Goal: Task Accomplishment & Management: Book appointment/travel/reservation

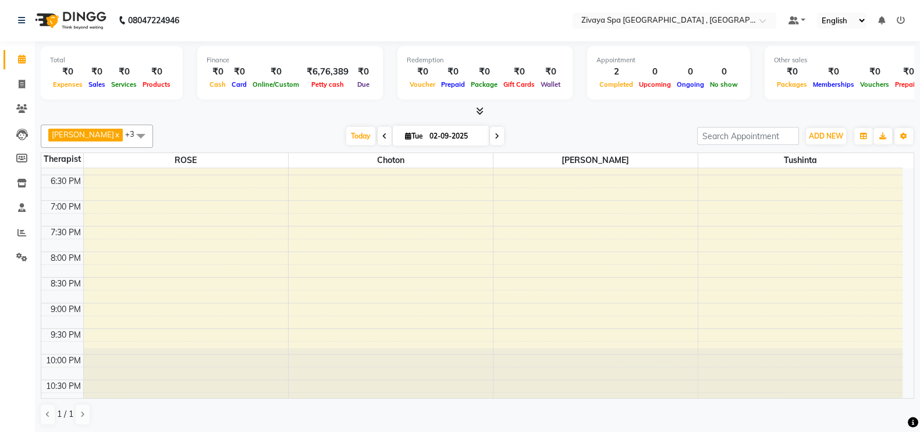
scroll to position [381, 0]
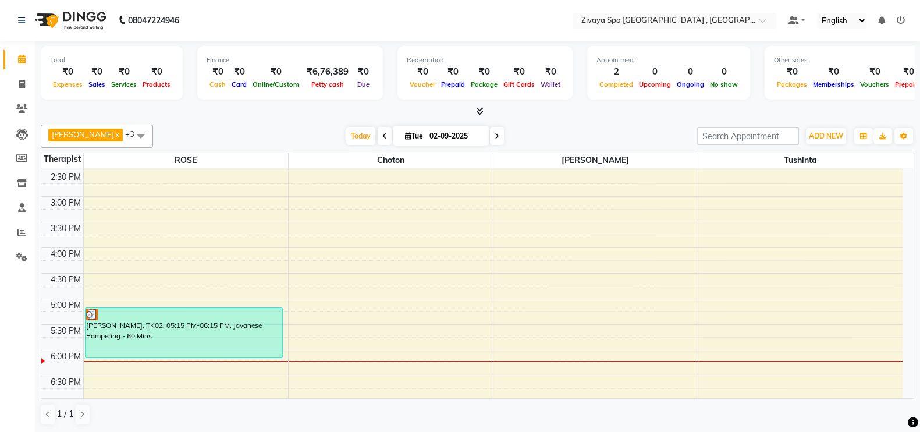
drag, startPoint x: 209, startPoint y: 333, endPoint x: 296, endPoint y: 313, distance: 88.3
click at [296, 313] on div "7:00 AM 7:30 AM 8:00 AM 8:30 AM 9:00 AM 9:30 AM 10:00 AM 10:30 AM 11:00 AM 11:3…" at bounding box center [471, 196] width 861 height 819
click at [300, 314] on div "7:00 AM 7:30 AM 8:00 AM 8:30 AM 9:00 AM 9:30 AM 10:00 AM 10:30 AM 11:00 AM 11:3…" at bounding box center [471, 196] width 861 height 819
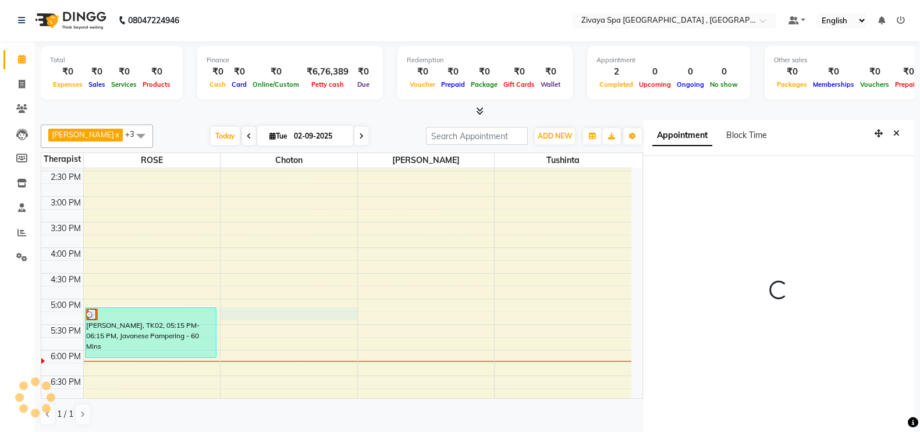
scroll to position [5, 0]
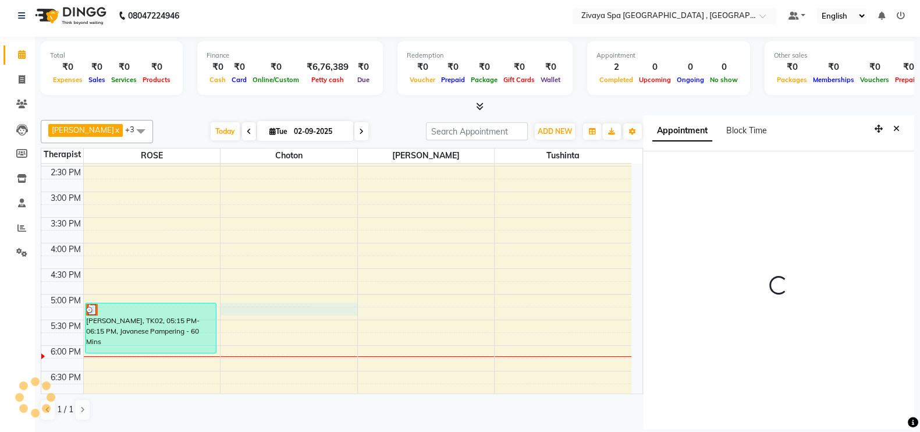
select select "1035"
select select "70811"
select select "tentative"
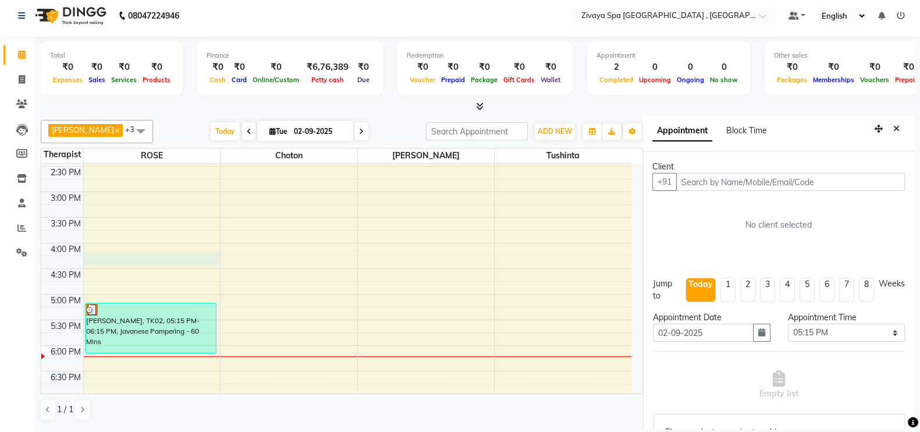
click at [183, 259] on div "7:00 AM 7:30 AM 8:00 AM 8:30 AM 9:00 AM 9:30 AM 10:00 AM 10:30 AM 11:00 AM 11:3…" at bounding box center [336, 191] width 590 height 819
click at [893, 128] on icon "Close" at bounding box center [896, 128] width 6 height 8
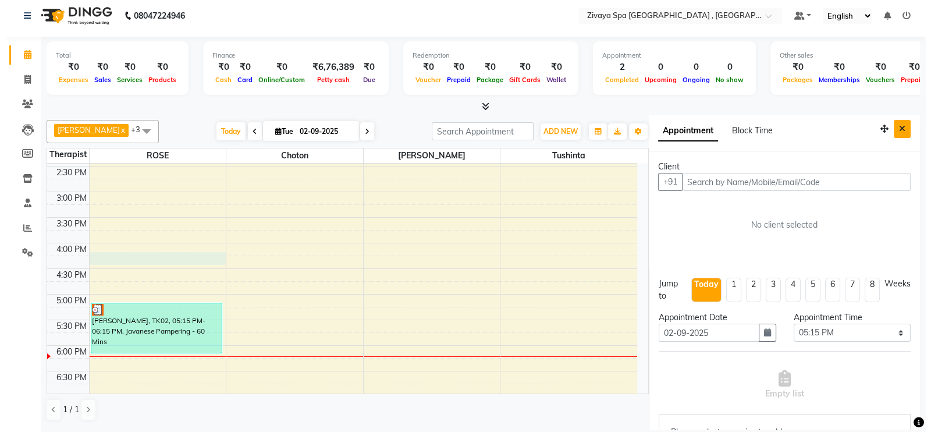
scroll to position [1, 0]
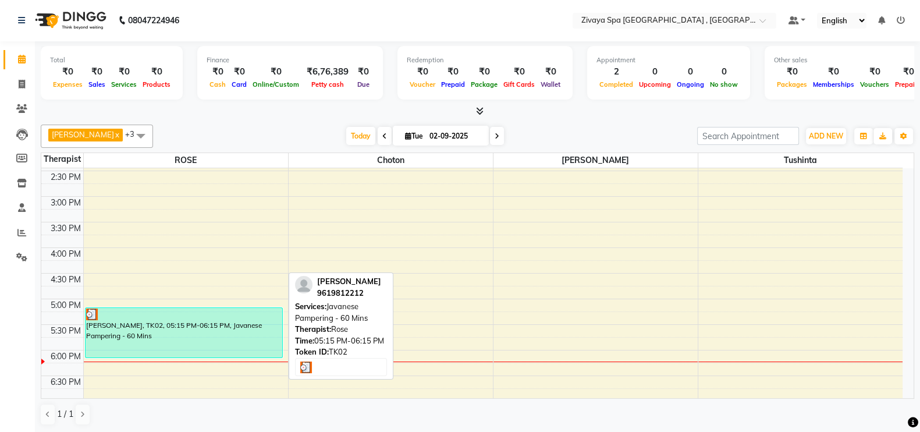
click at [154, 335] on div "[PERSON_NAME], TK02, 05:15 PM-06:15 PM, Javanese Pampering - 60 Mins" at bounding box center [184, 332] width 197 height 49
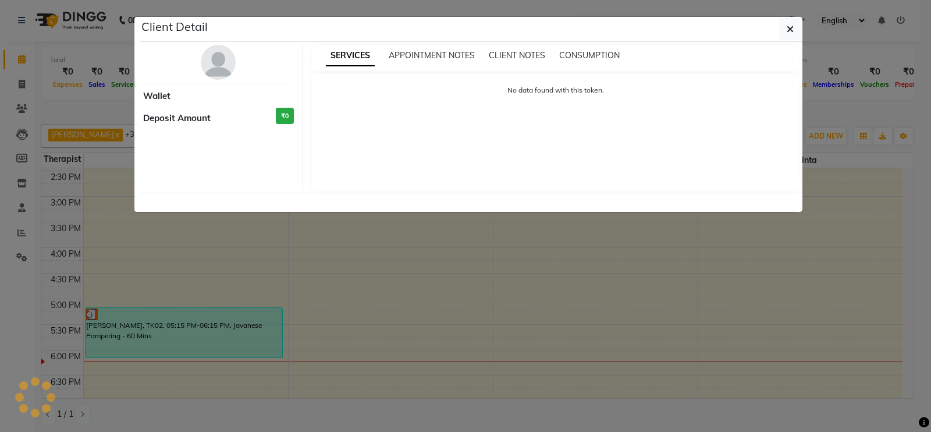
select select "3"
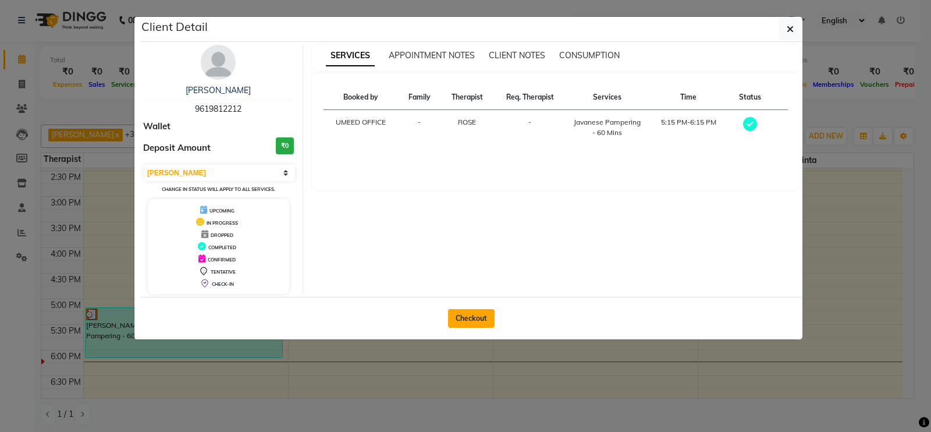
click at [483, 316] on button "Checkout" at bounding box center [471, 318] width 47 height 19
select select "service"
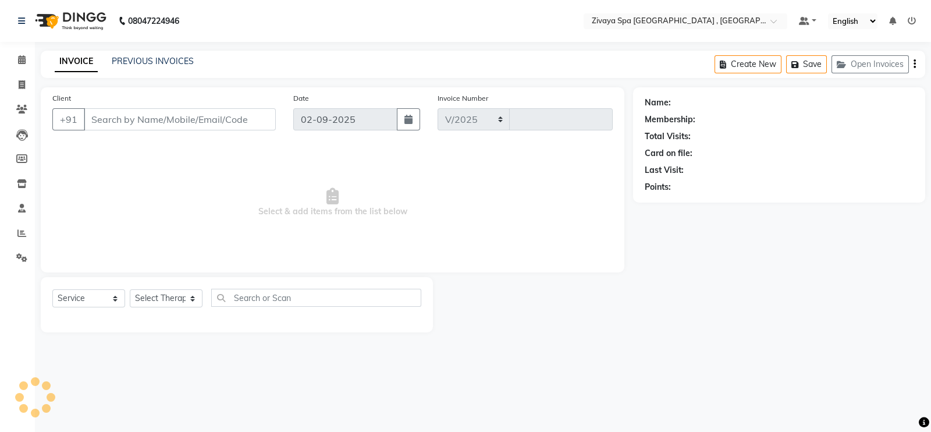
select select "6505"
type input "0272"
type input "9619812212"
select select "66745"
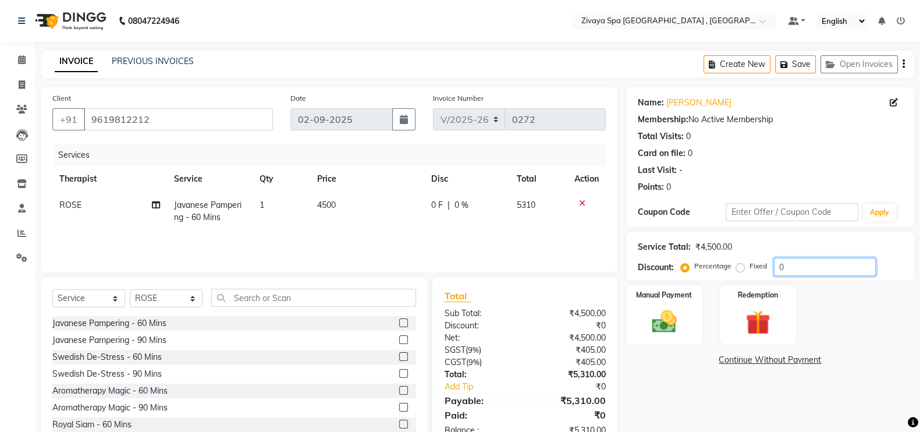
click at [812, 273] on input "0" at bounding box center [825, 267] width 102 height 18
click at [749, 268] on label "Fixed" at bounding box center [757, 266] width 17 height 10
click at [741, 268] on input "Fixed" at bounding box center [742, 266] width 8 height 8
radio input "true"
click at [797, 273] on input "number" at bounding box center [825, 267] width 102 height 18
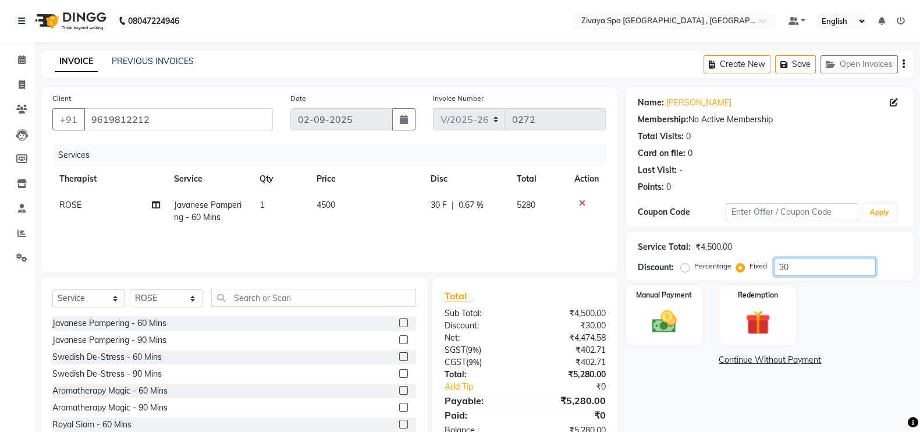
type input "3"
type input "2213"
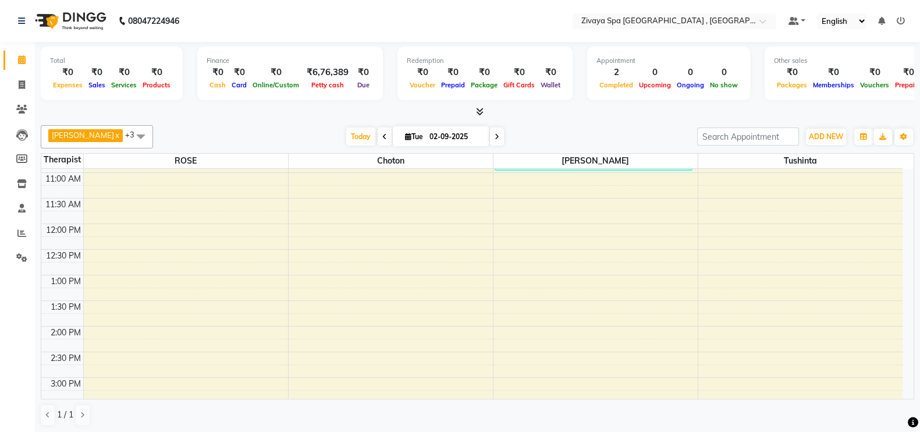
scroll to position [402, 0]
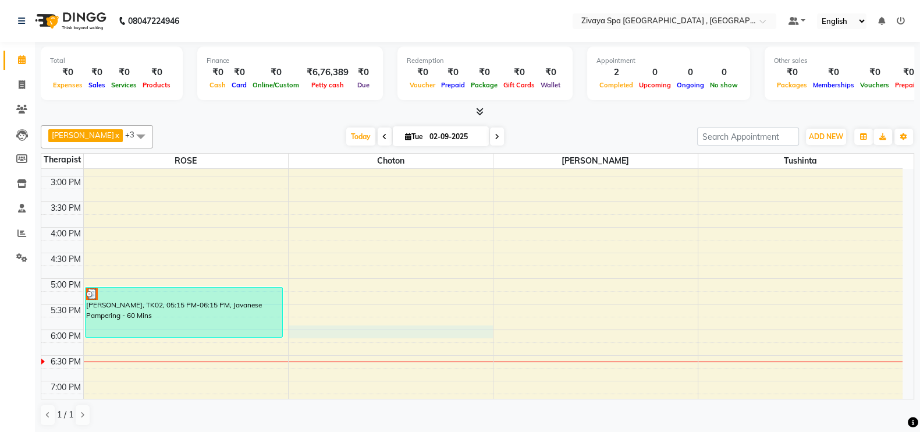
click at [300, 336] on div "7:00 AM 7:30 AM 8:00 AM 8:30 AM 9:00 AM 9:30 AM 10:00 AM 10:30 AM 11:00 AM 11:3…" at bounding box center [471, 176] width 861 height 819
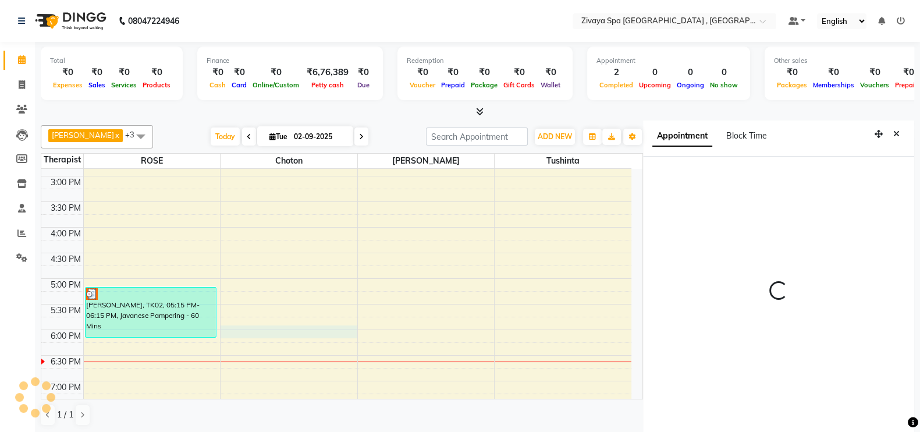
scroll to position [5, 0]
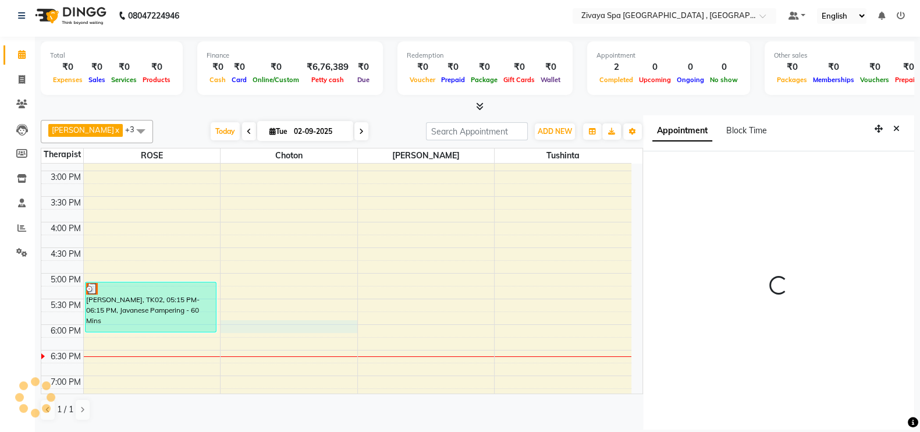
select select "70811"
select select "tentative"
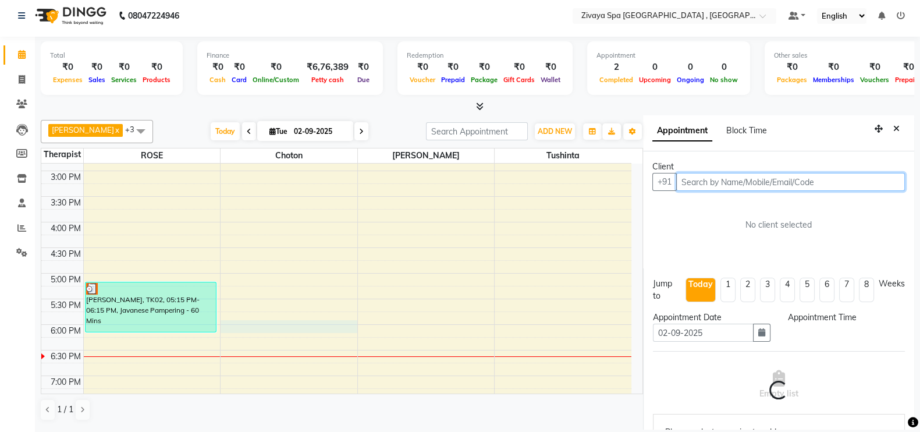
select select "1080"
click at [742, 187] on input "text" at bounding box center [790, 182] width 229 height 18
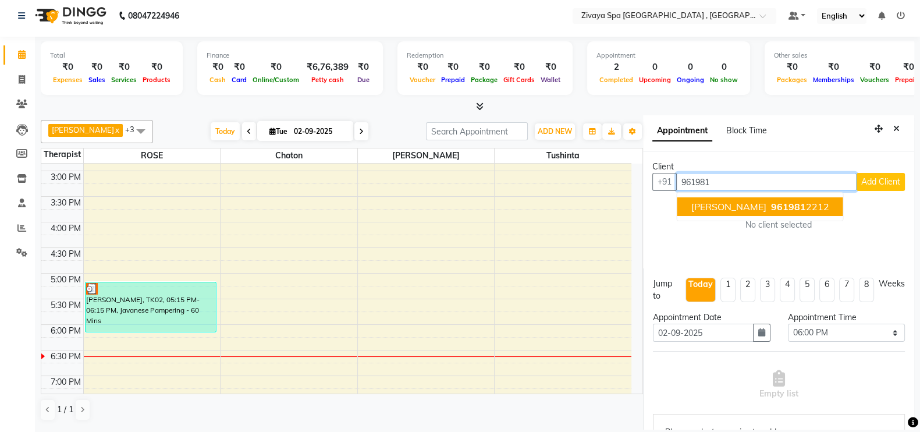
click at [771, 208] on span "961981" at bounding box center [788, 207] width 35 height 12
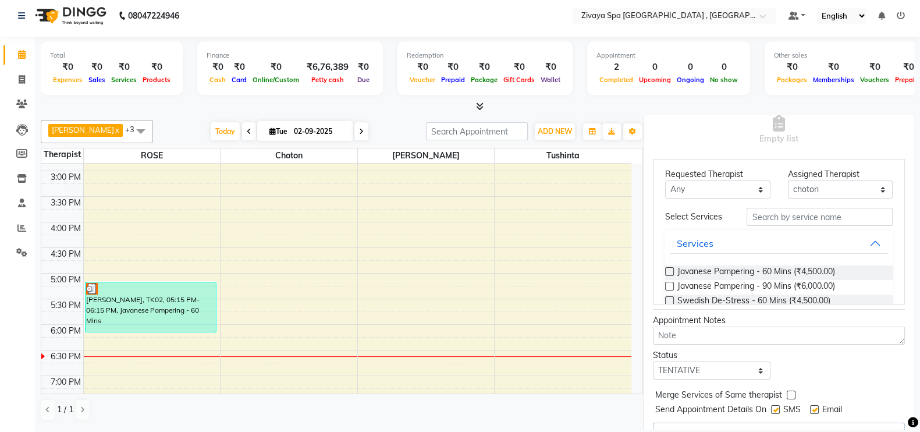
scroll to position [29, 0]
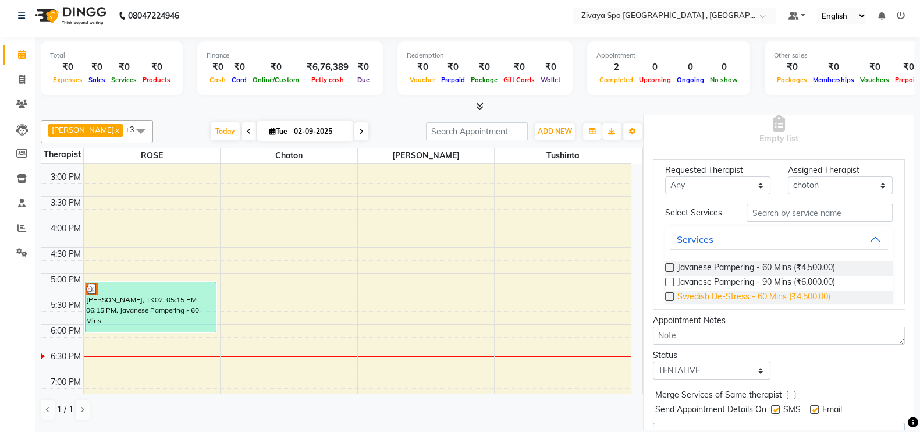
type input "9619812212"
click at [826, 300] on span "Swedish De-Stress - 60 Mins (₹4,500.00)" at bounding box center [753, 297] width 153 height 15
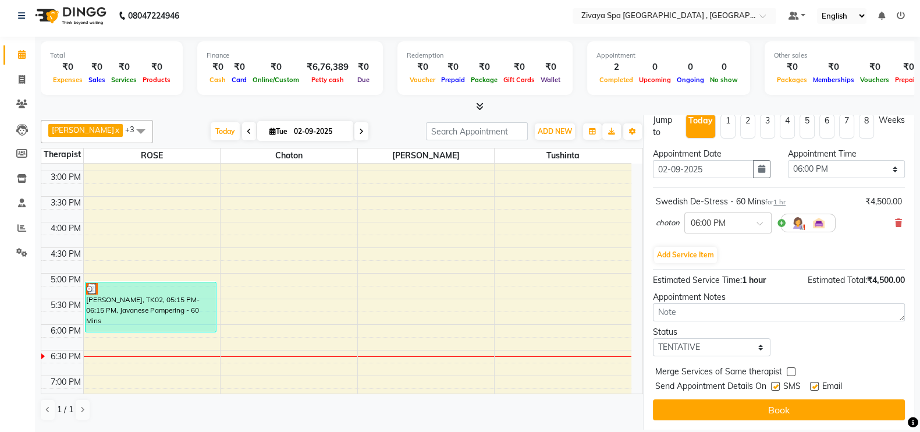
scroll to position [183, 0]
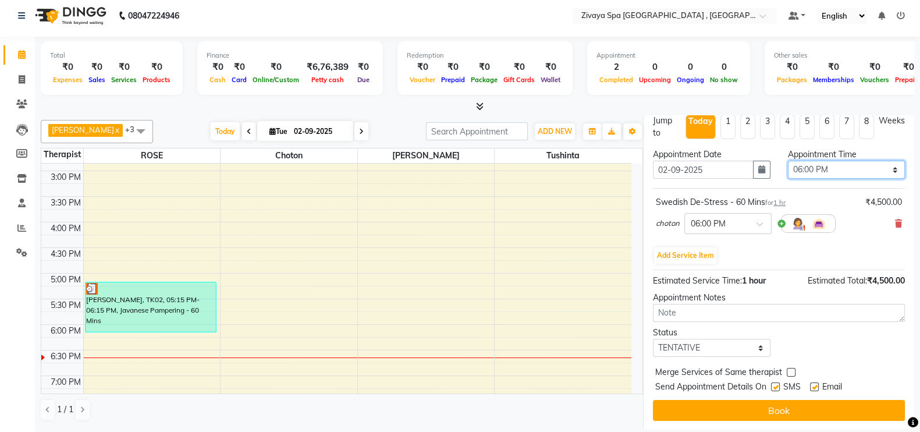
click at [878, 170] on select "Select 08:00 AM 08:15 AM 08:30 AM 08:45 AM 09:00 AM 09:15 AM 09:30 AM 09:45 AM …" at bounding box center [846, 170] width 117 height 18
click at [788, 161] on select "Select 08:00 AM 08:15 AM 08:30 AM 08:45 AM 09:00 AM 09:15 AM 09:30 AM 09:45 AM …" at bounding box center [846, 170] width 117 height 18
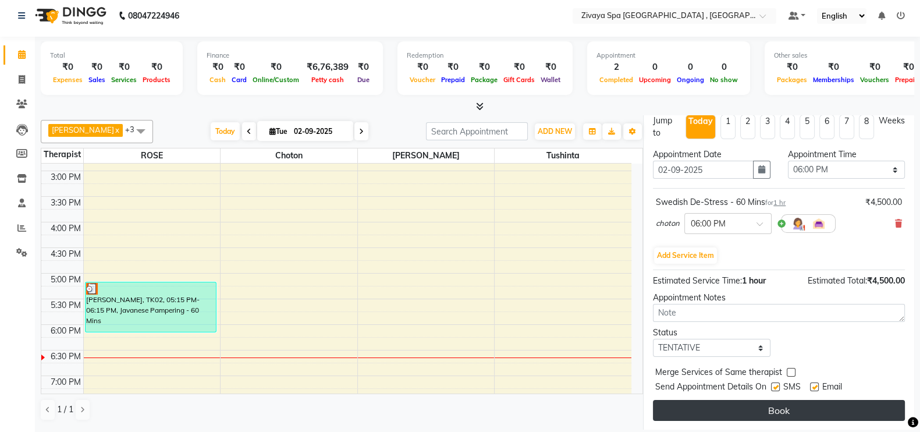
click at [784, 404] on button "Book" at bounding box center [779, 410] width 252 height 21
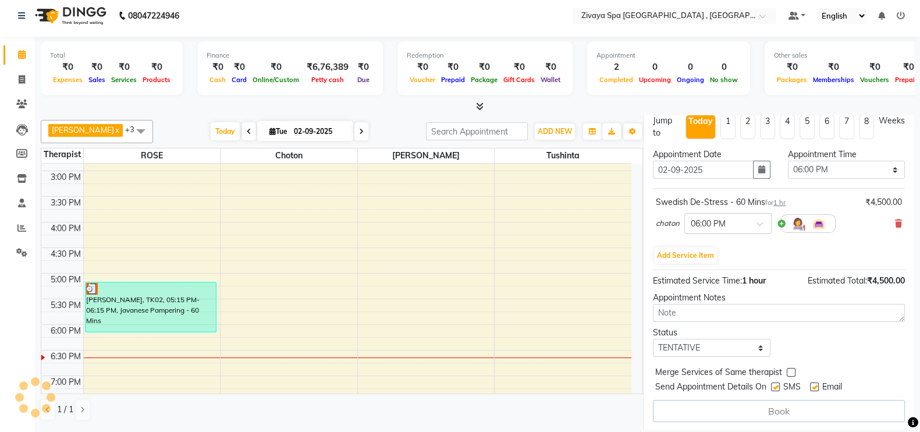
select select "70811"
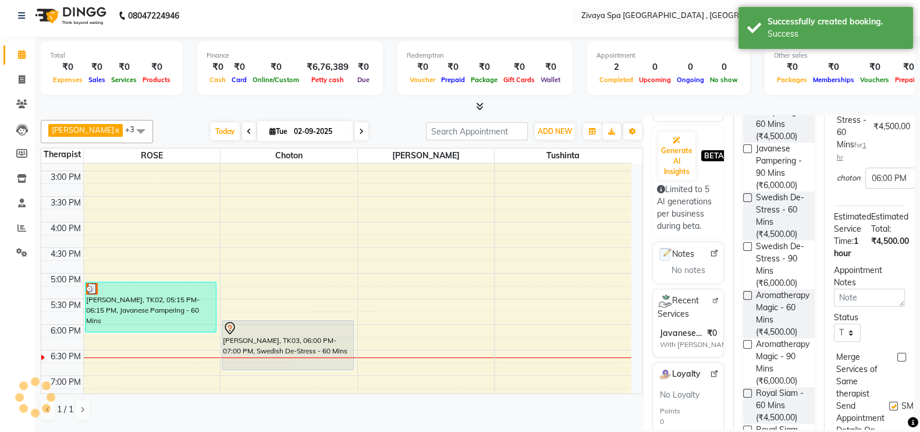
scroll to position [0, 0]
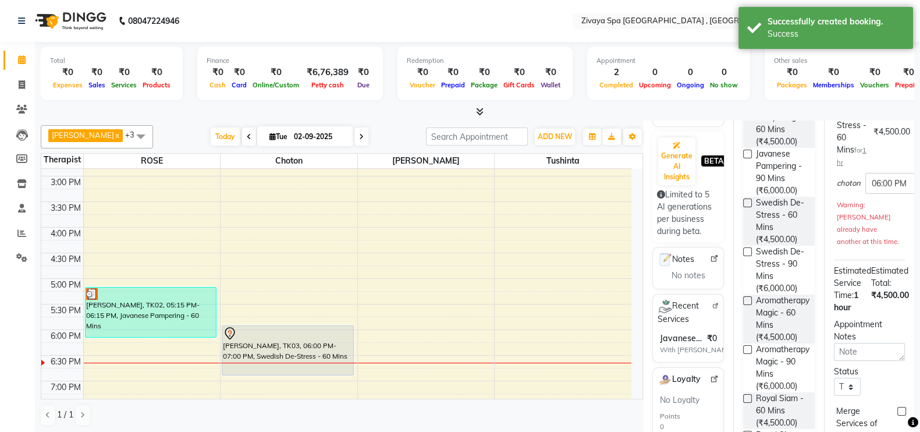
click at [501, 405] on div "1 / 1" at bounding box center [342, 415] width 602 height 22
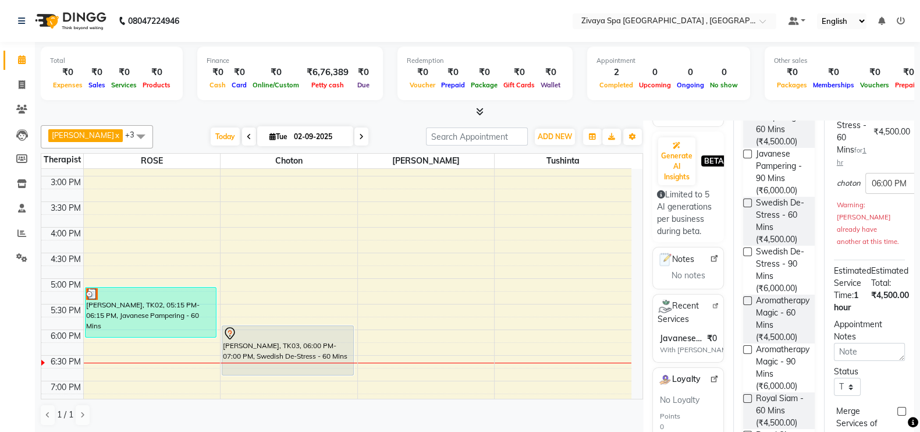
click at [517, 19] on nav "08047224946 Select Location × Zivaya Spa The Ummed [GEOGRAPHIC_DATA] , Hansol D…" at bounding box center [460, 21] width 920 height 42
click at [407, 88] on span "Voucher" at bounding box center [422, 85] width 31 height 8
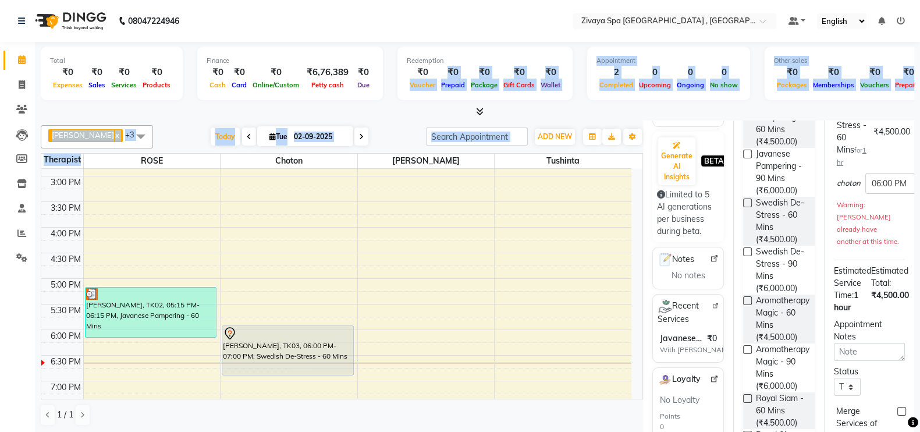
drag, startPoint x: 399, startPoint y: 88, endPoint x: 602, endPoint y: 144, distance: 210.6
click at [602, 144] on div "Total ₹0 Expenses ₹0 Sales ₹0 Services ₹0 Products Finance ₹0 Cash ₹0 Card ₹0 O…" at bounding box center [477, 240] width 885 height 396
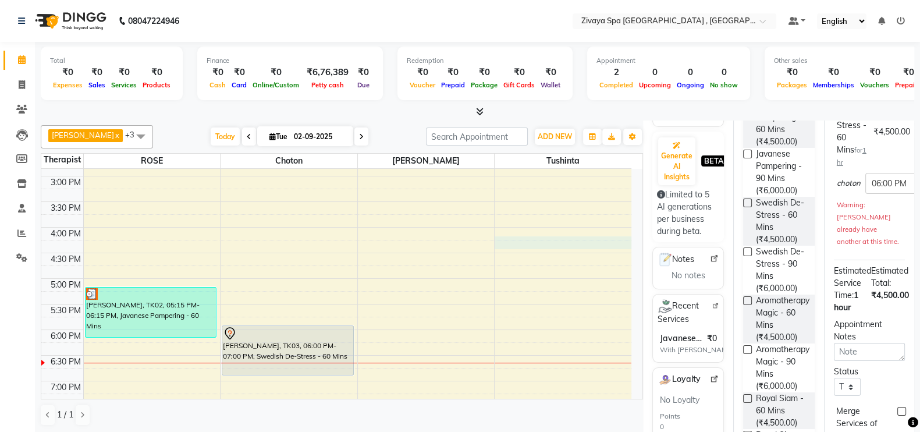
click at [526, 238] on div "7:00 AM 7:30 AM 8:00 AM 8:30 AM 9:00 AM 9:30 AM 10:00 AM 10:30 AM 11:00 AM 11:3…" at bounding box center [336, 176] width 590 height 819
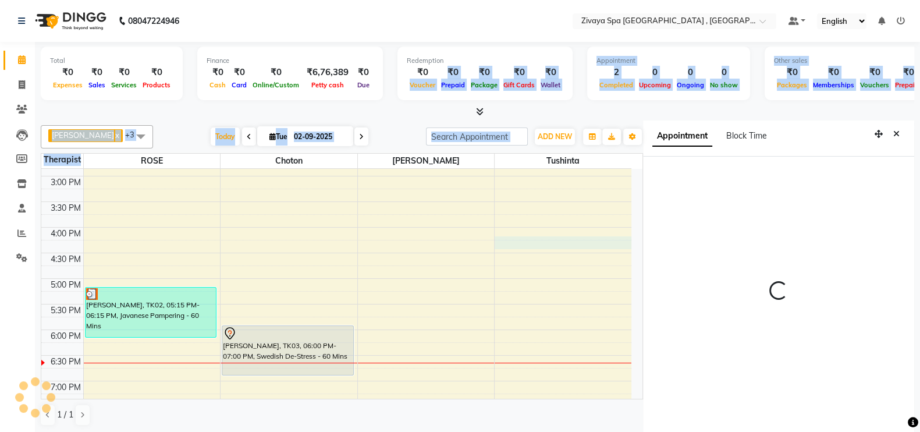
scroll to position [5, 0]
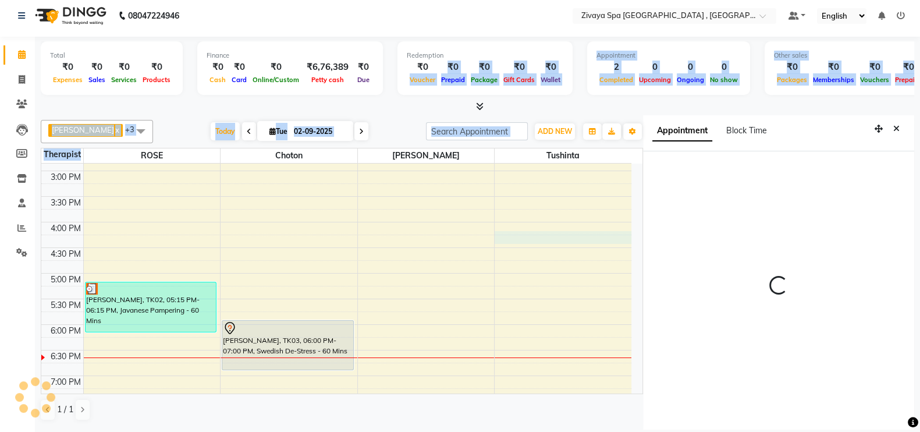
select select "975"
select select "88770"
select select "tentative"
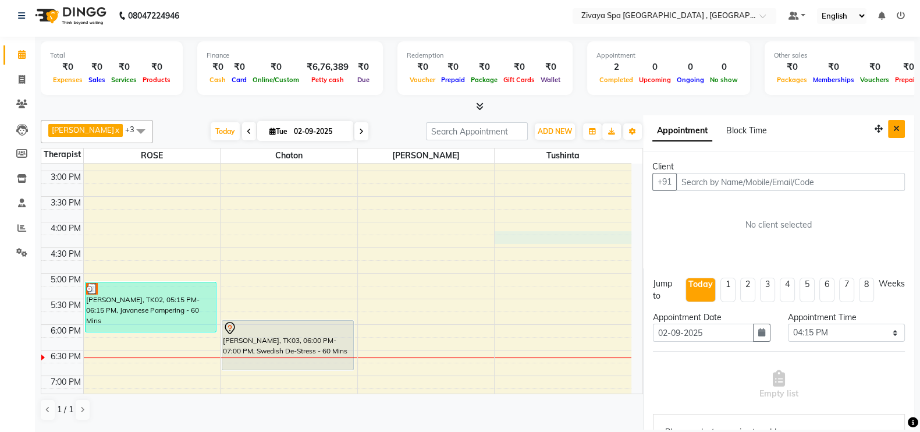
click at [893, 126] on icon "Close" at bounding box center [896, 128] width 6 height 8
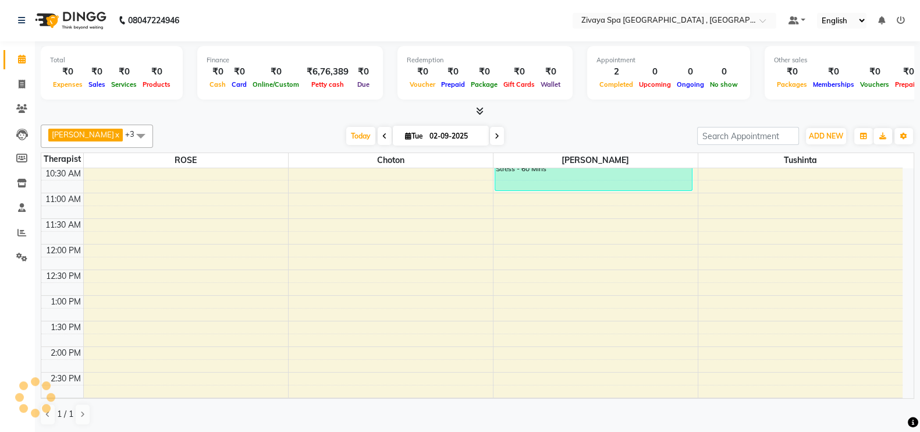
scroll to position [0, 0]
